Goal: Task Accomplishment & Management: Manage account settings

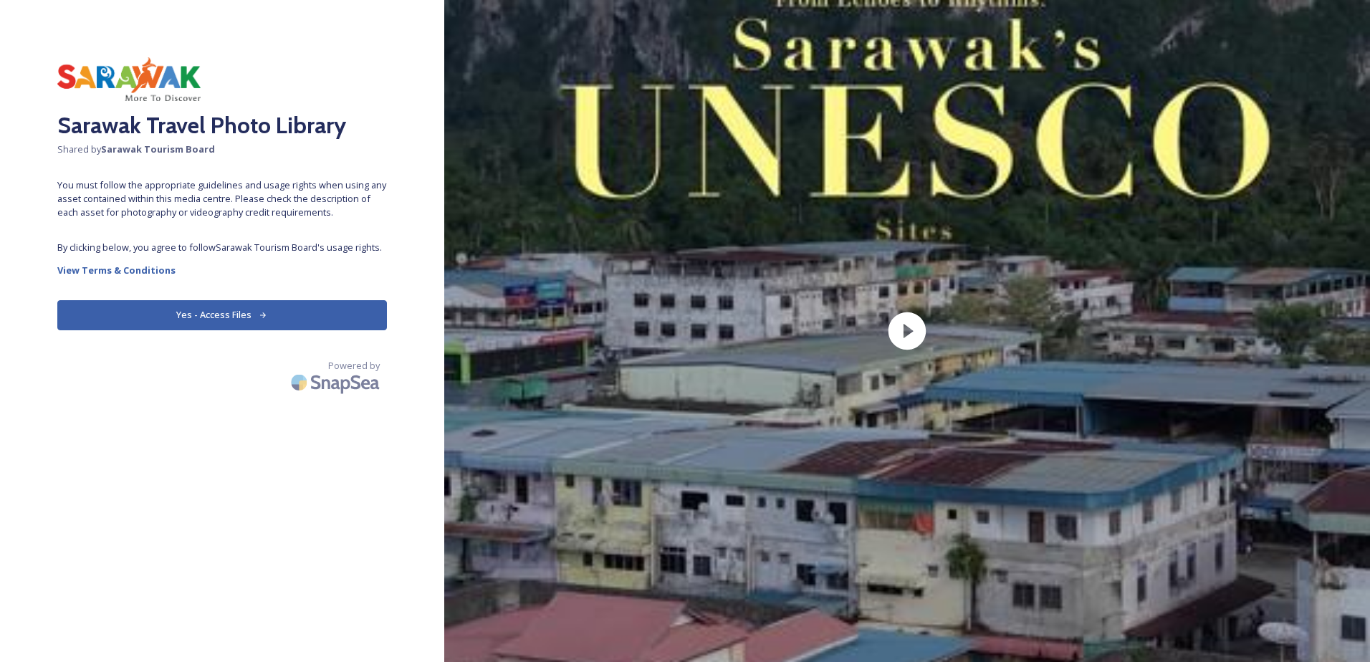
click at [266, 324] on button "Yes - Access Files" at bounding box center [221, 314] width 329 height 29
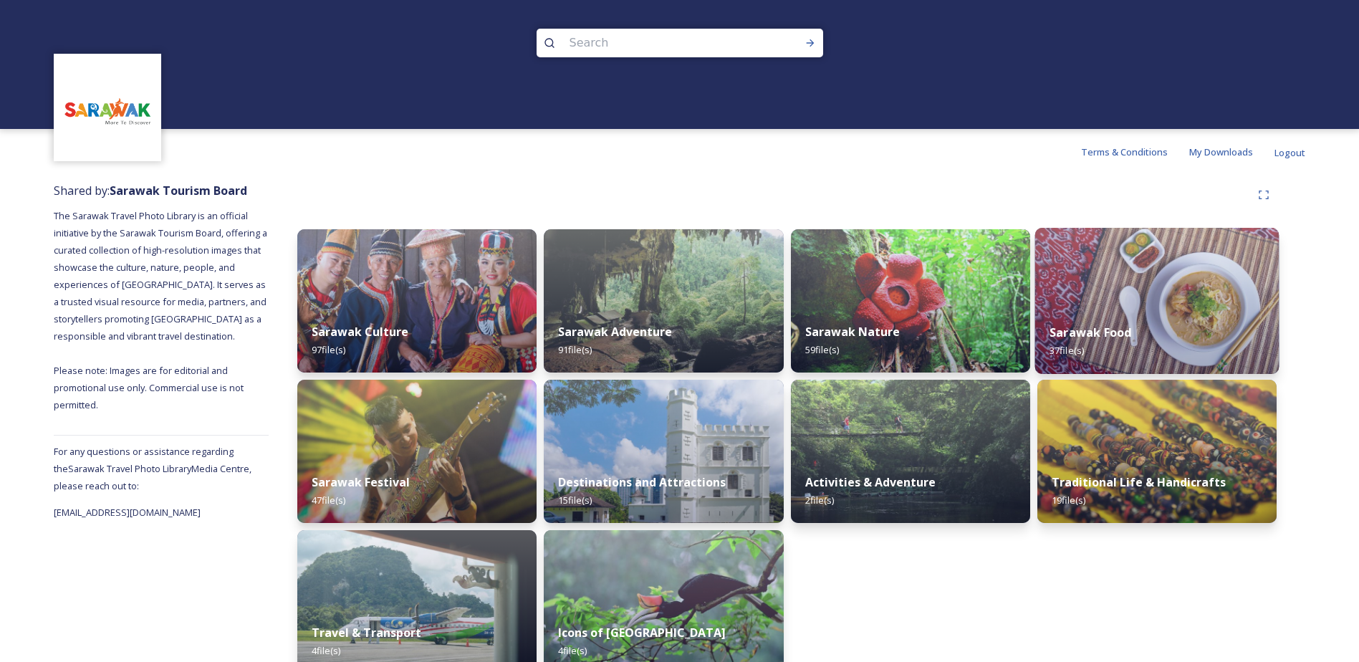
click at [1106, 288] on img at bounding box center [1156, 301] width 244 height 146
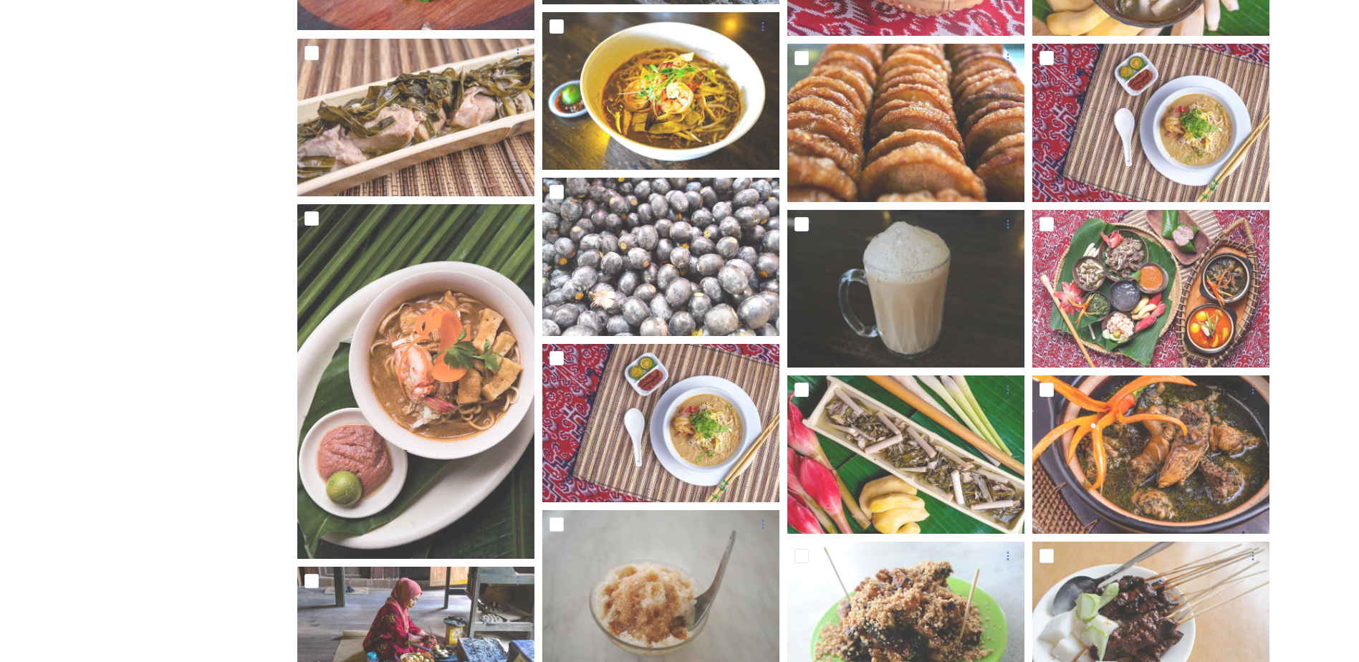
scroll to position [920, 0]
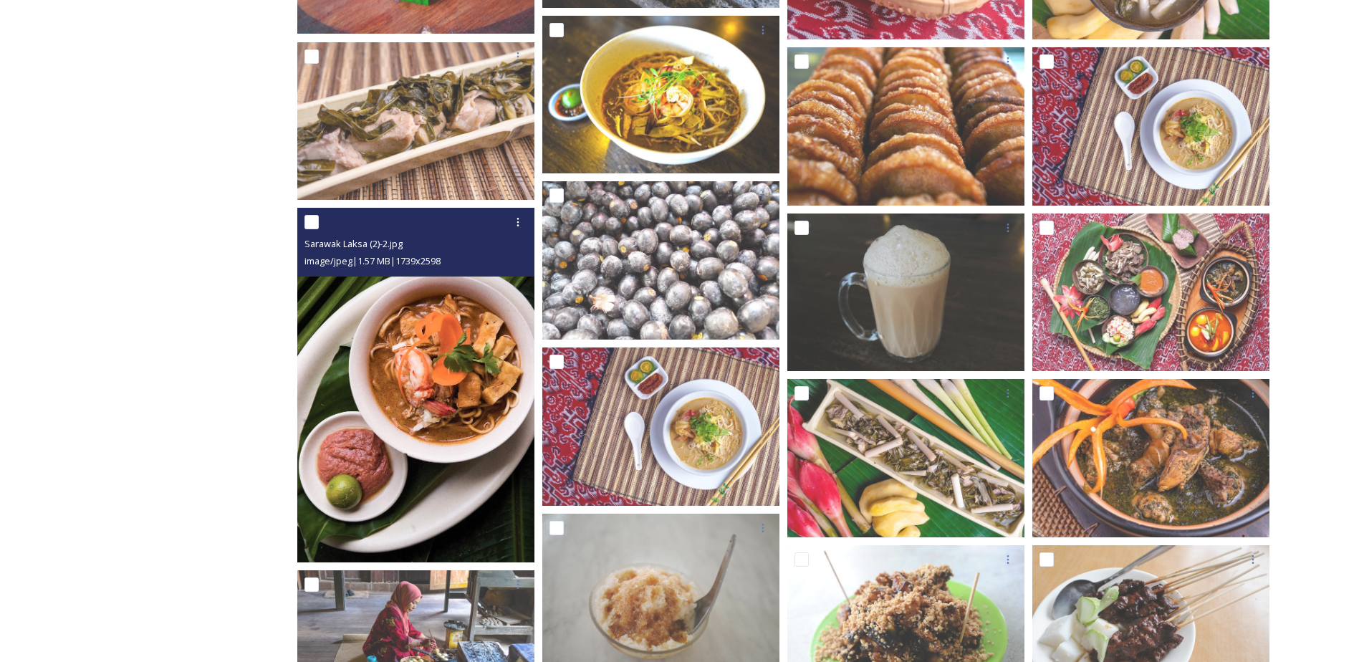
click at [346, 383] on img at bounding box center [415, 385] width 237 height 355
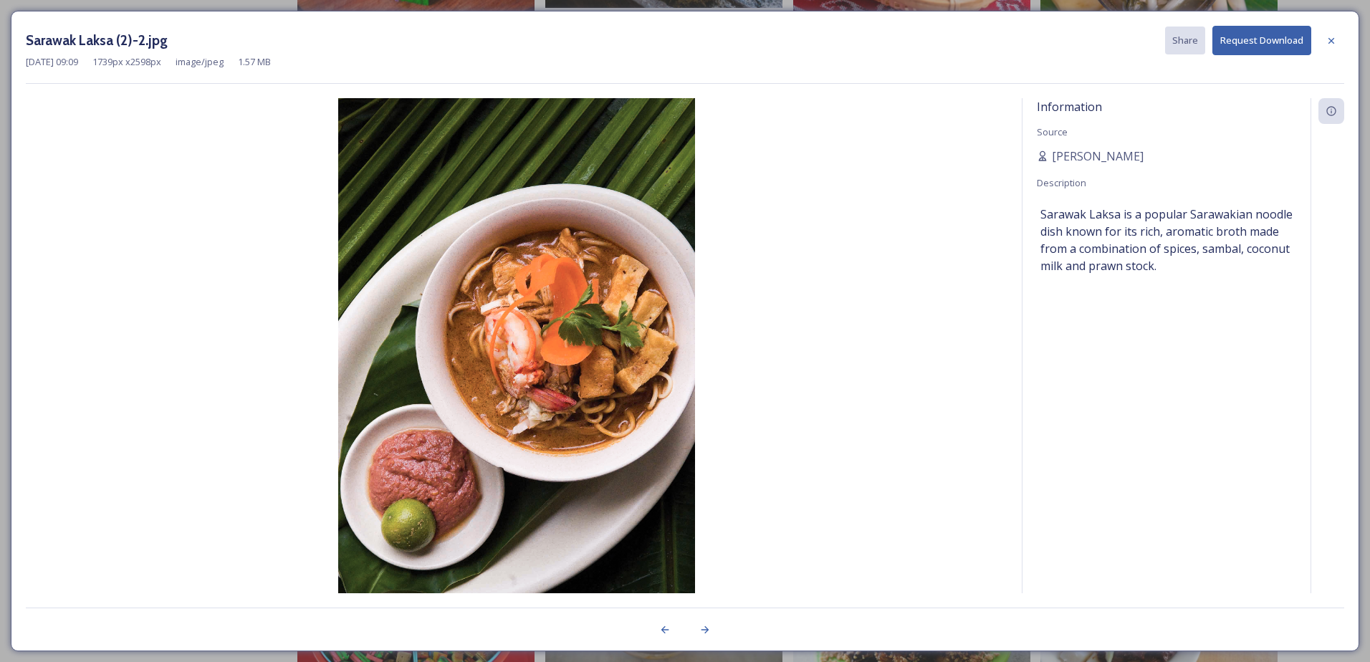
click at [988, 549] on img at bounding box center [516, 364] width 981 height 533
click at [1329, 40] on icon at bounding box center [1330, 40] width 11 height 11
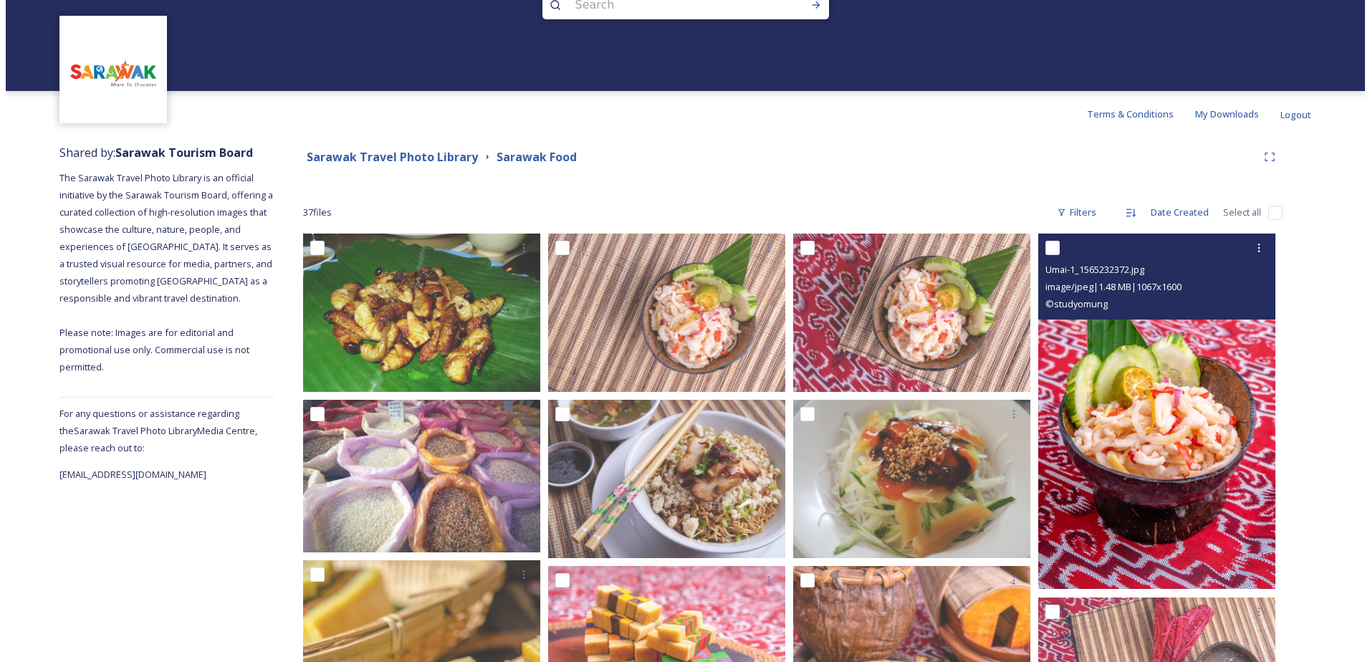
scroll to position [0, 0]
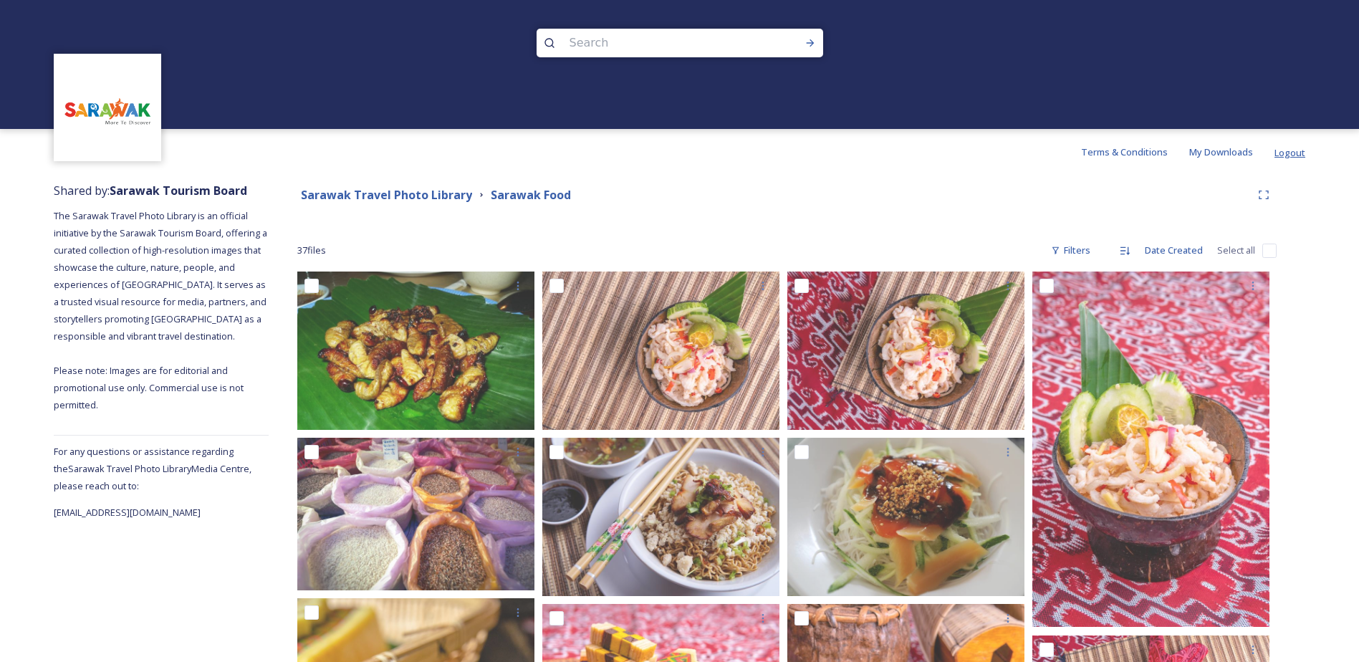
click at [1284, 146] on span "Logout" at bounding box center [1289, 152] width 31 height 13
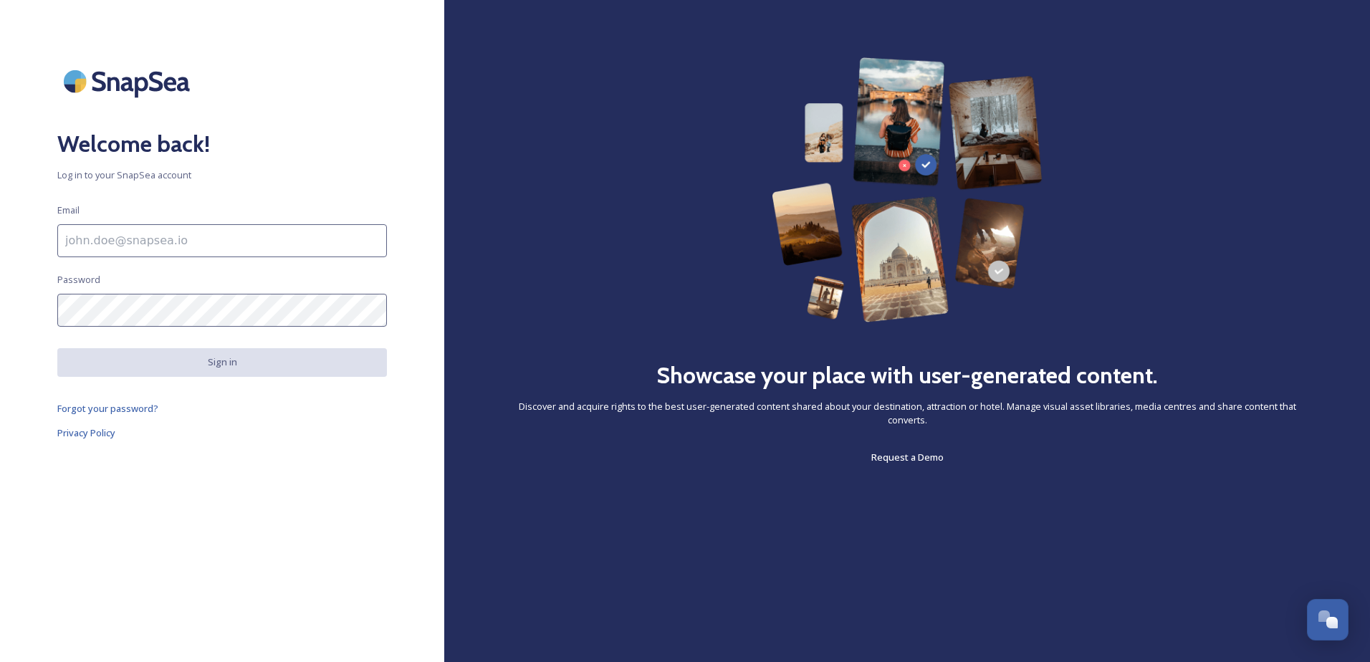
type input "asha@sarawaktourism.com"
click at [231, 374] on button "Sign in" at bounding box center [221, 362] width 329 height 28
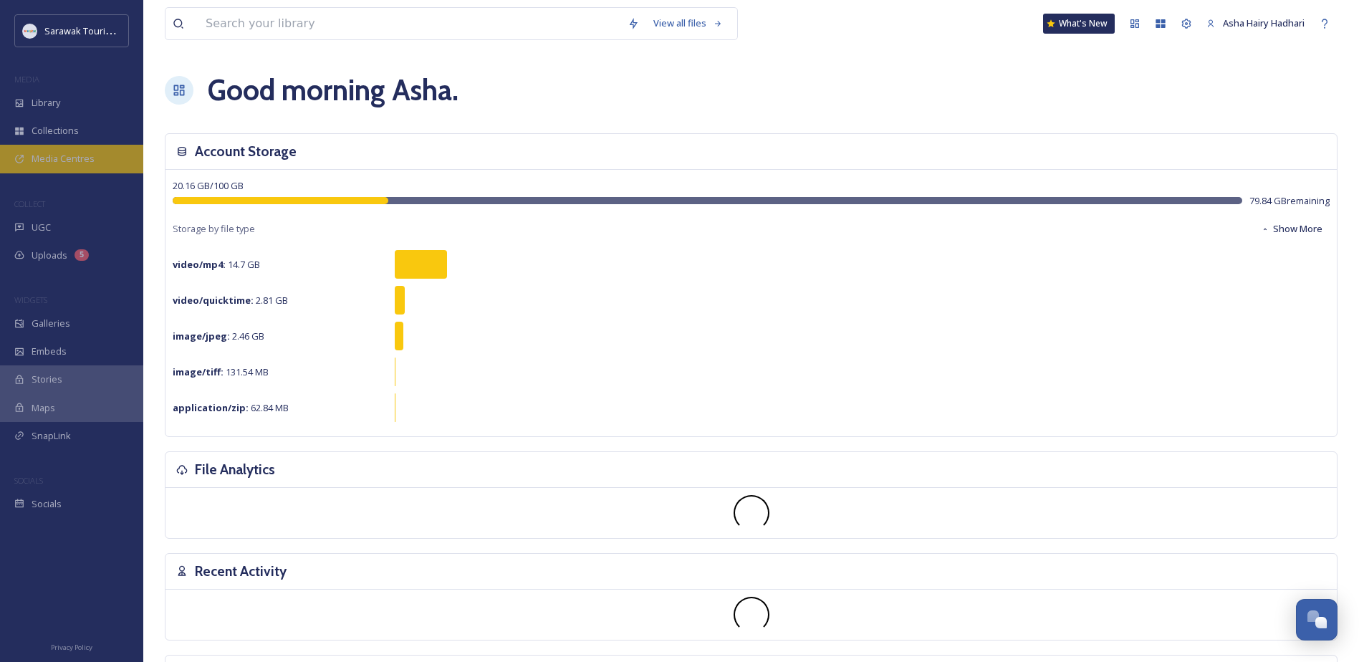
click at [35, 157] on span "Media Centres" at bounding box center [63, 159] width 63 height 14
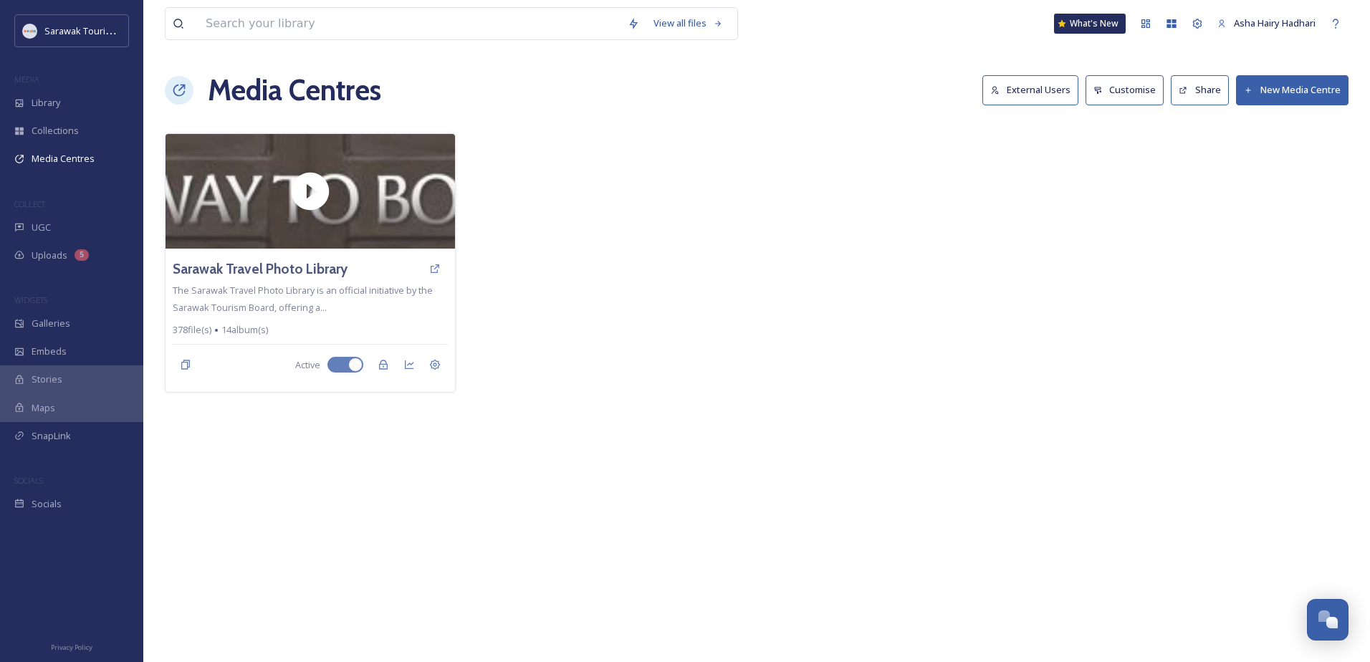
click at [1037, 96] on button "External Users" at bounding box center [1030, 89] width 96 height 29
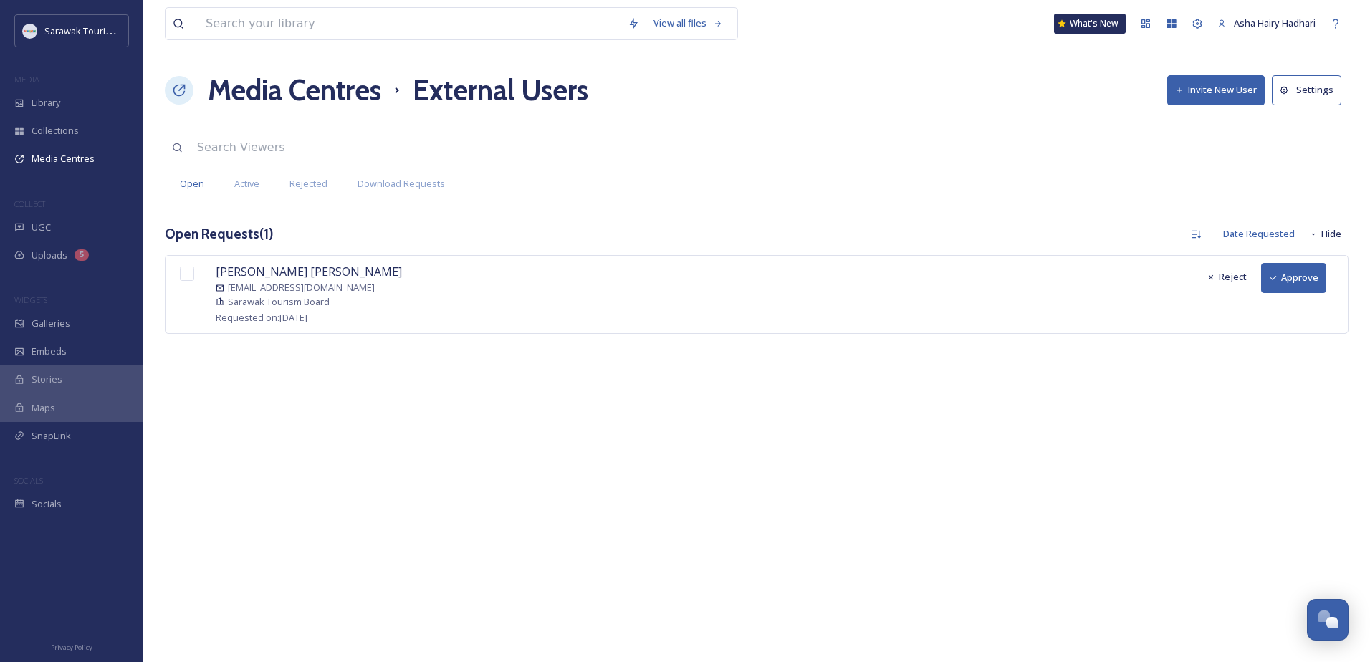
click at [1293, 278] on button "Approve" at bounding box center [1293, 277] width 65 height 29
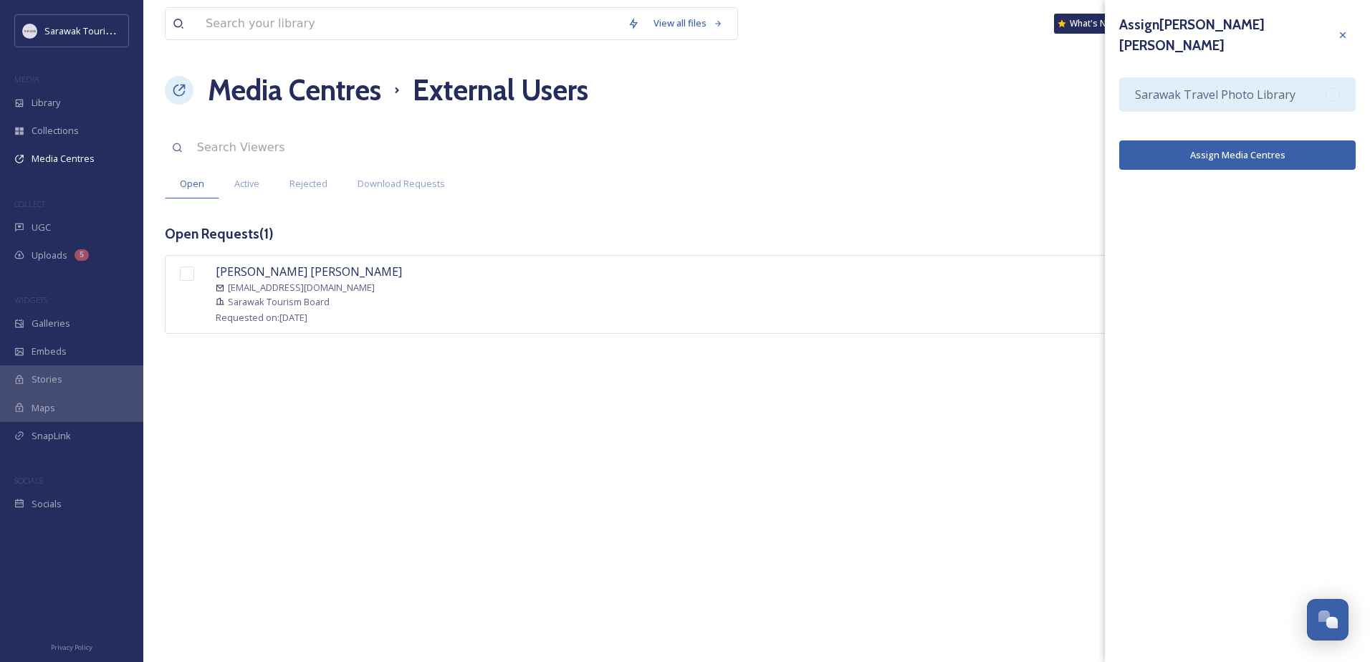
click at [1286, 86] on span "Sarawak Travel Photo Library" at bounding box center [1215, 94] width 160 height 17
click at [1306, 140] on button "Assign Media Centres" at bounding box center [1237, 154] width 236 height 29
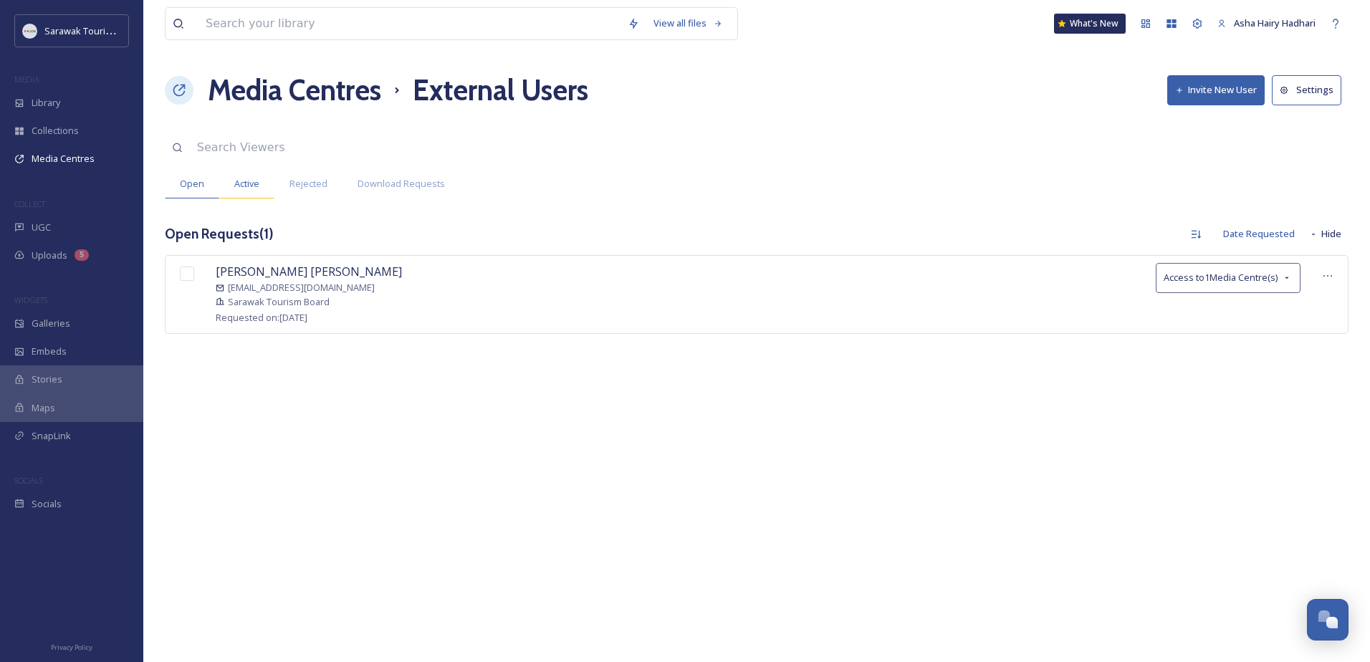
click at [251, 170] on div "Active" at bounding box center [246, 183] width 55 height 29
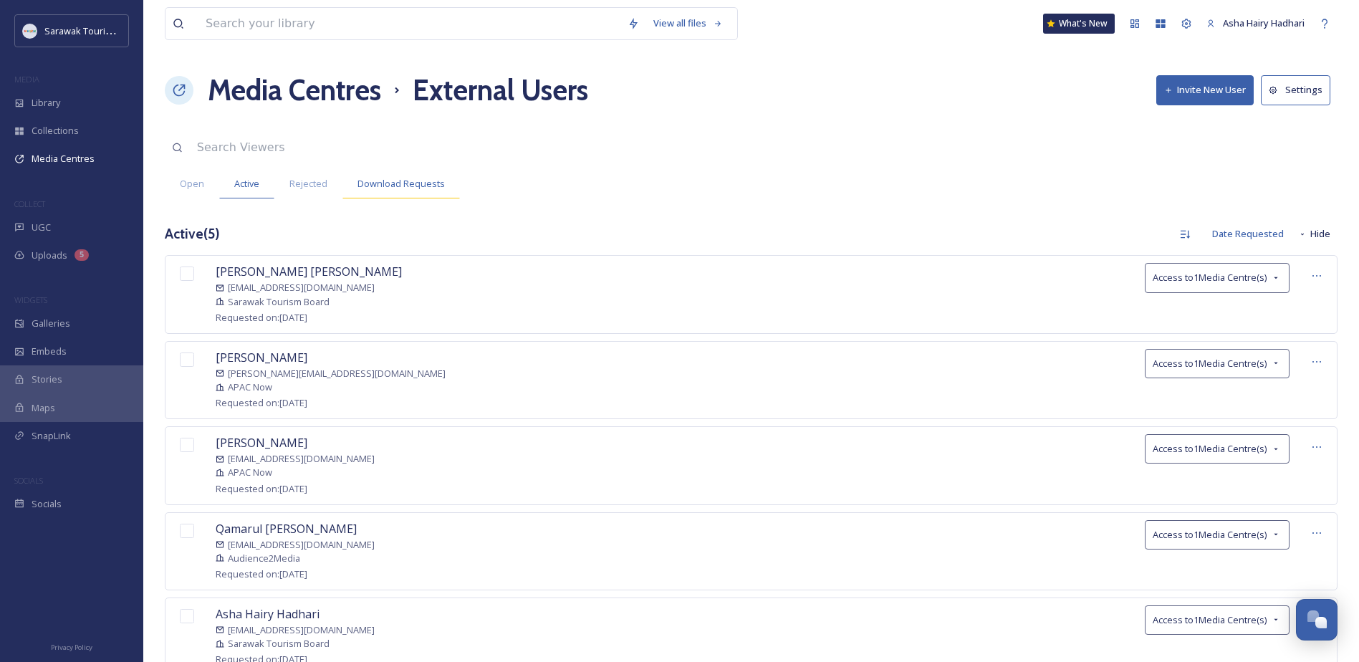
click at [420, 188] on span "Download Requests" at bounding box center [400, 184] width 87 height 14
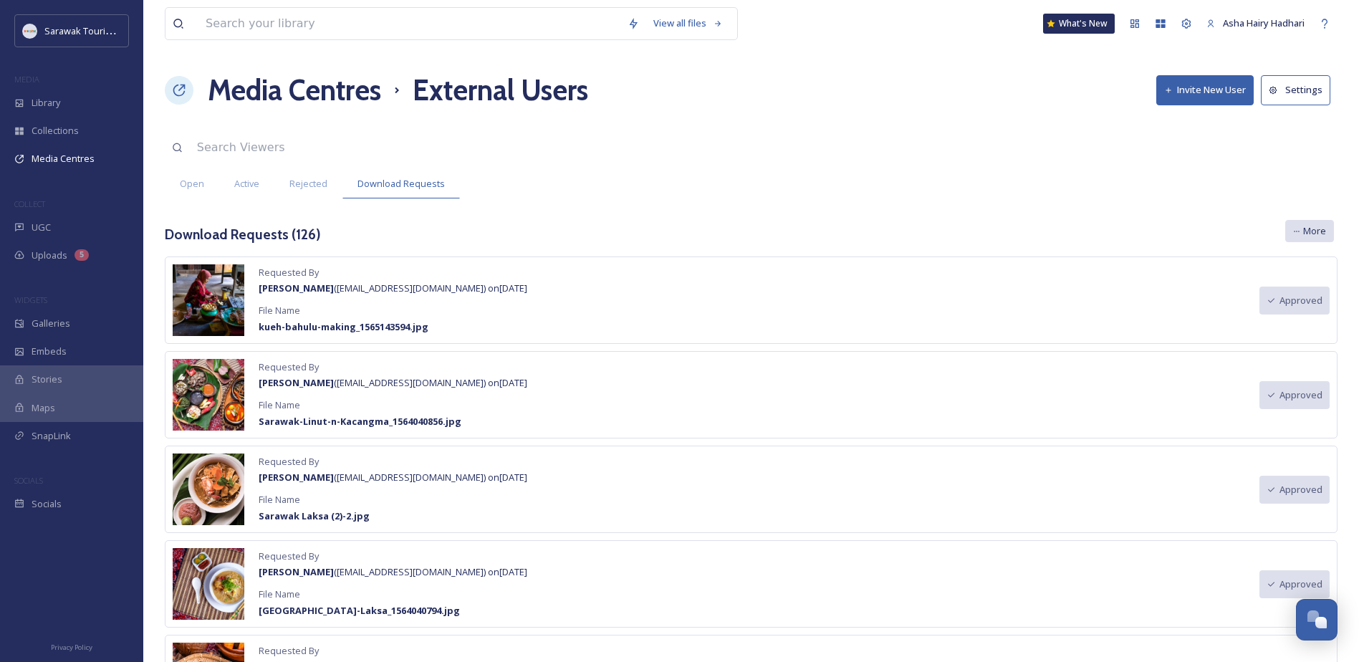
click at [1321, 226] on span "More" at bounding box center [1314, 231] width 23 height 14
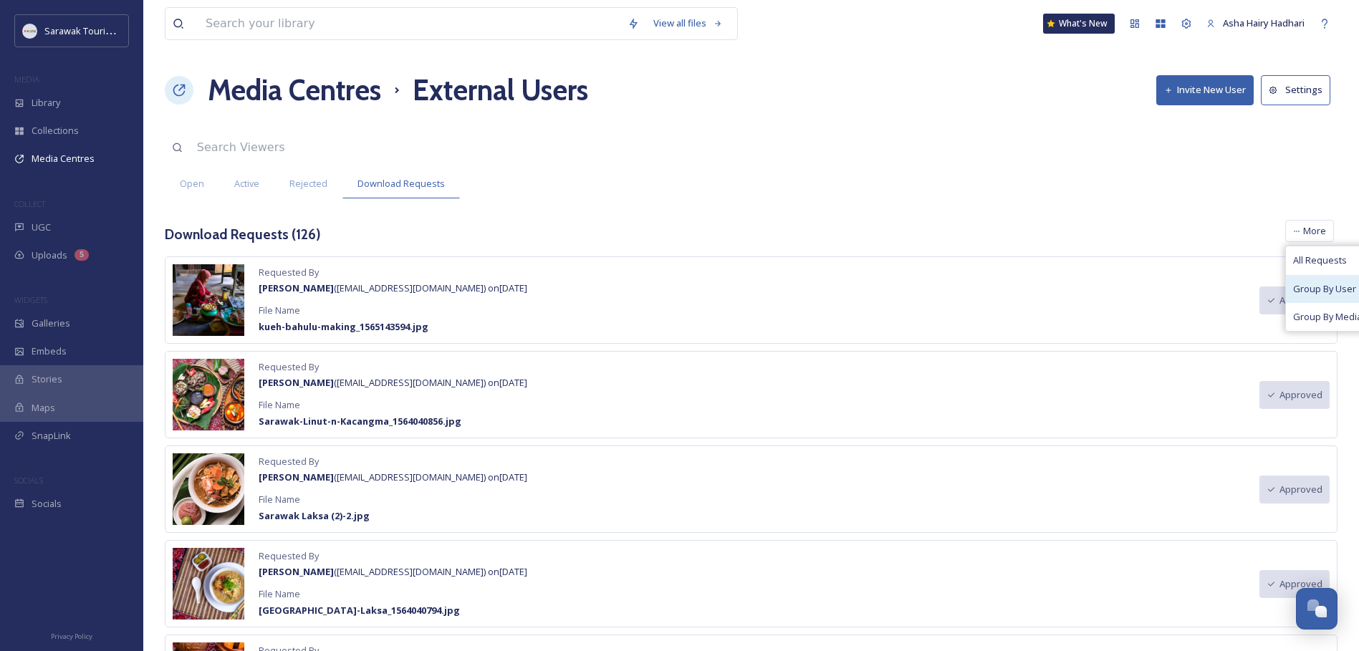
click at [1325, 294] on span "Group By User" at bounding box center [1324, 289] width 63 height 14
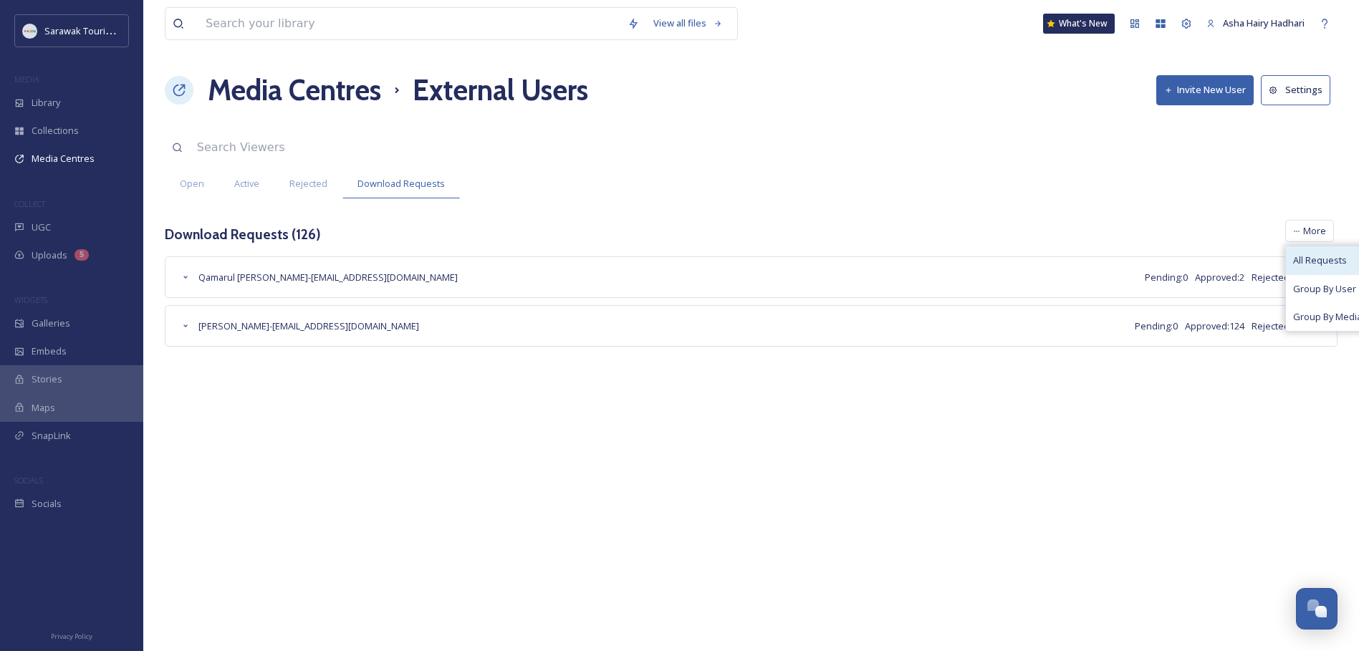
click at [1320, 264] on span "All Requests" at bounding box center [1320, 261] width 54 height 14
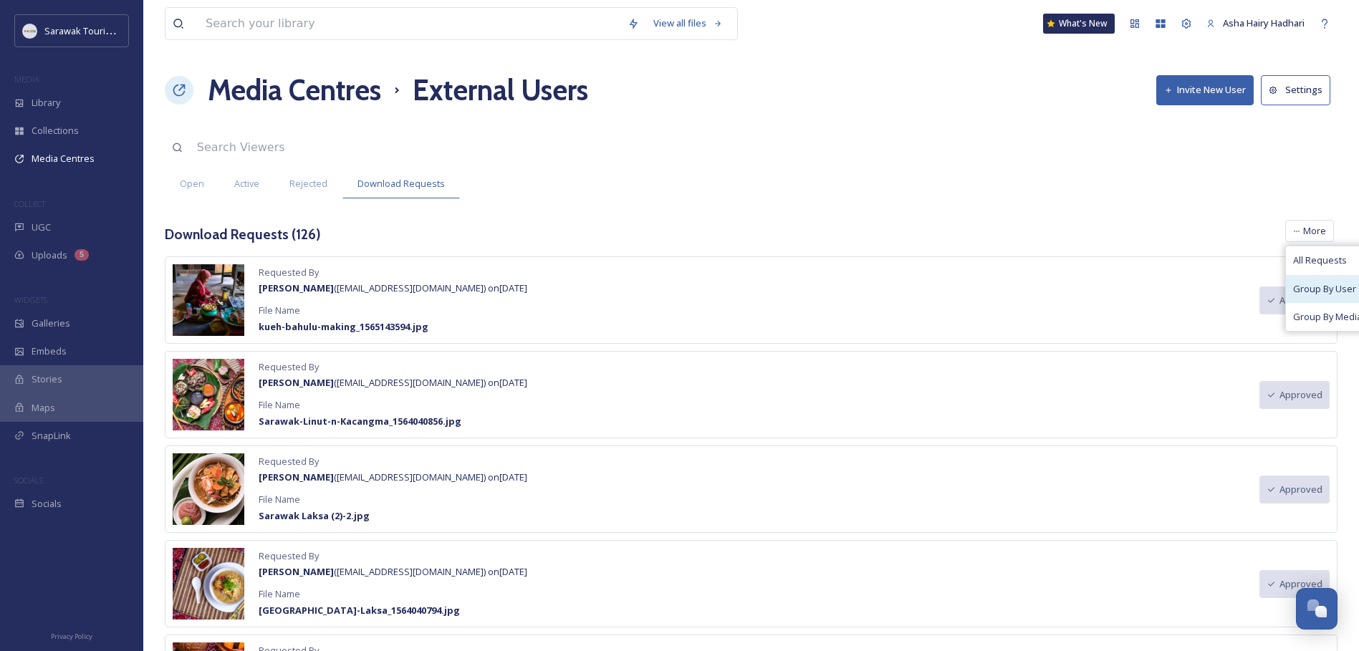
click at [1315, 289] on span "Group By User" at bounding box center [1324, 289] width 63 height 14
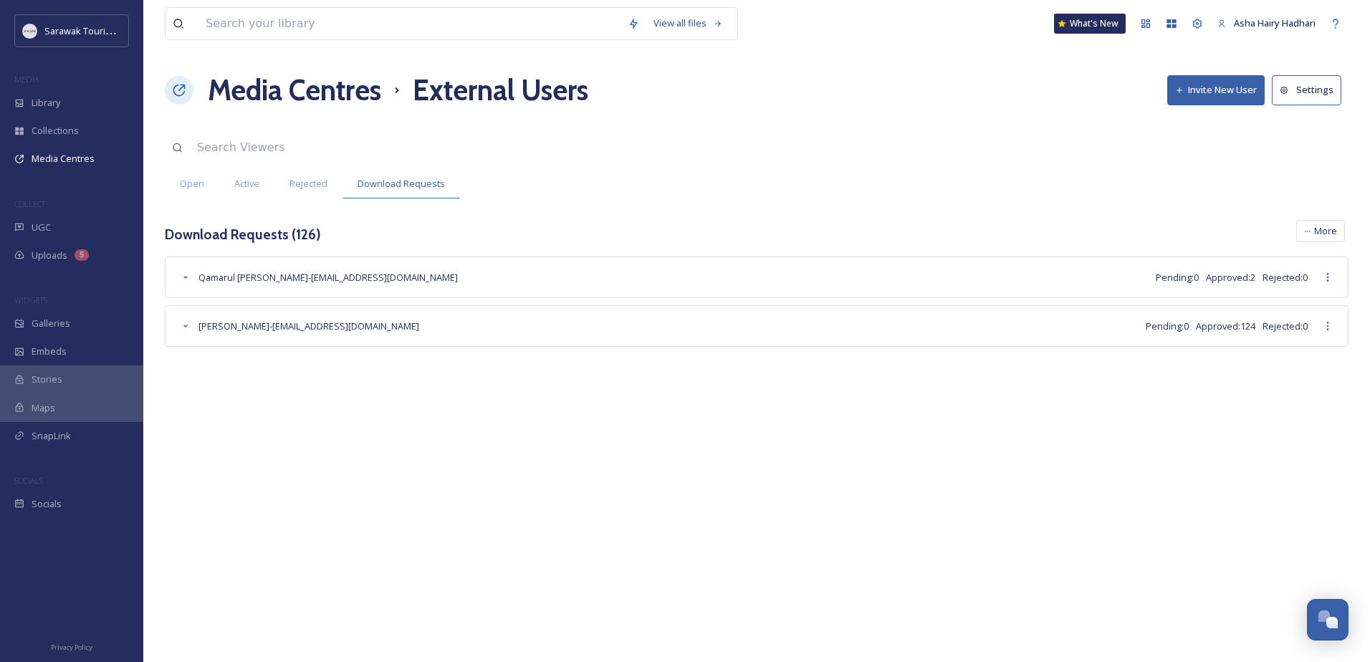
click at [1080, 435] on div "View all files What's New Asha Hairy Hadhari Media Centres External Users Invit…" at bounding box center [756, 331] width 1226 height 662
click at [1332, 283] on icon at bounding box center [1327, 276] width 11 height 11
click at [1250, 466] on div "View all files What's New Asha Hairy Hadhari Media Centres External Users Invit…" at bounding box center [756, 331] width 1226 height 662
click at [1145, 327] on span "Pending: 0" at bounding box center [1166, 326] width 43 height 14
drag, startPoint x: 619, startPoint y: 430, endPoint x: 607, endPoint y: 429, distance: 11.5
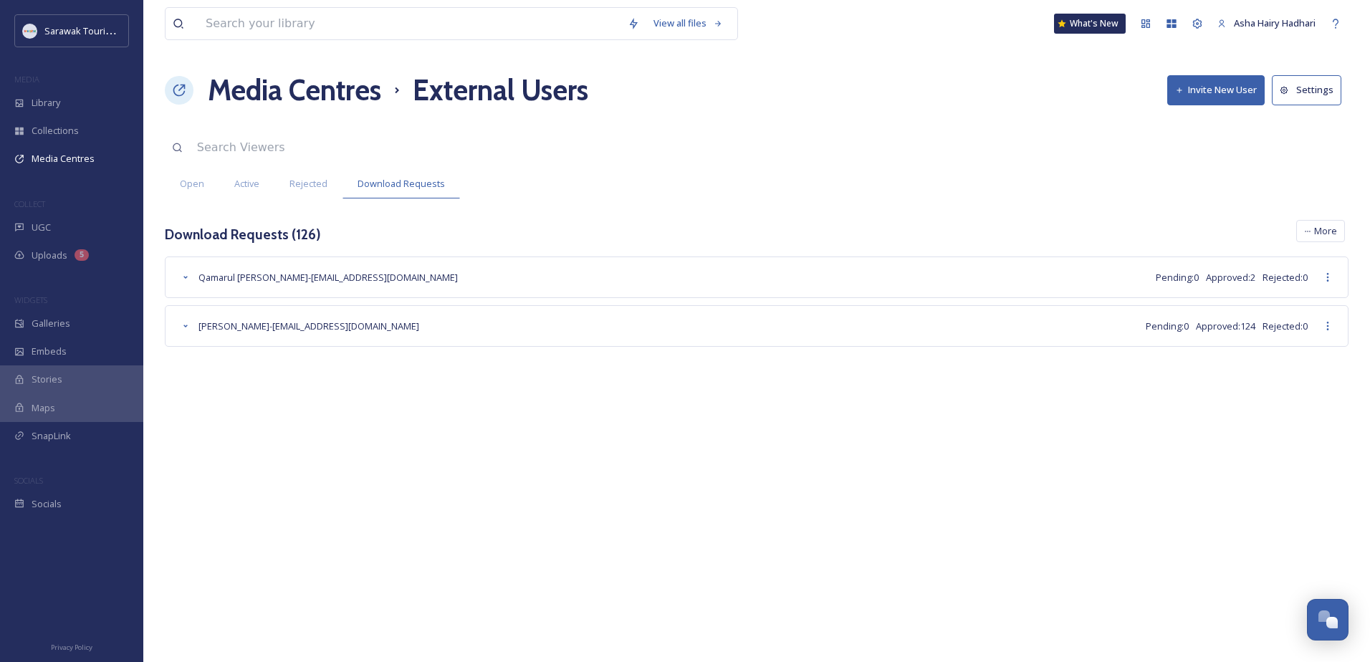
click at [618, 430] on div "View all files What's New Asha Hairy Hadhari Media Centres External Users Invit…" at bounding box center [756, 331] width 1226 height 662
click at [206, 186] on div "Open" at bounding box center [192, 183] width 54 height 29
